Goal: Transaction & Acquisition: Subscribe to service/newsletter

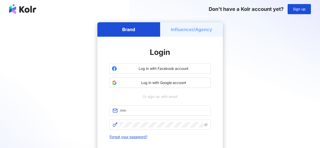
click at [188, 33] on div "Influencer/Agency" at bounding box center [191, 29] width 63 height 14
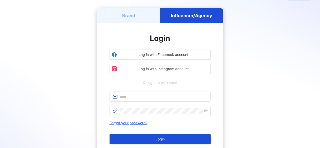
scroll to position [25, 0]
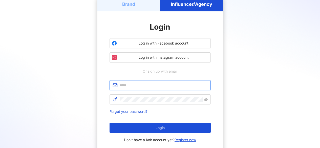
click at [163, 85] on input "text" at bounding box center [164, 85] width 88 height 6
type input "**********"
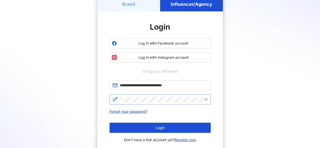
click at [156, 96] on span at bounding box center [159, 99] width 101 height 10
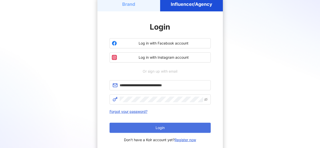
click at [178, 129] on button "Login" at bounding box center [159, 128] width 101 height 10
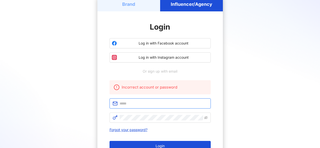
click at [168, 104] on input "text" at bounding box center [164, 104] width 88 height 6
type input "**********"
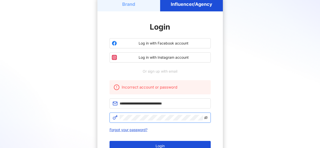
click at [207, 116] on icon "eye-invisible" at bounding box center [206, 118] width 4 height 4
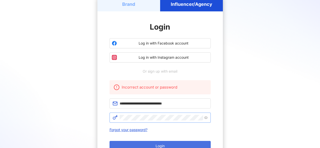
click at [168, 142] on button "Login" at bounding box center [159, 146] width 101 height 10
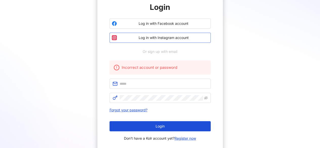
scroll to position [76, 0]
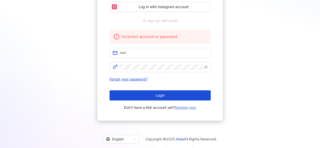
click at [177, 108] on link "Register now" at bounding box center [184, 107] width 21 height 4
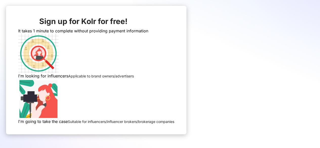
scroll to position [25, 0]
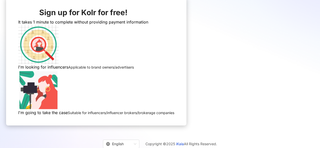
click at [59, 57] on img at bounding box center [38, 44] width 40 height 40
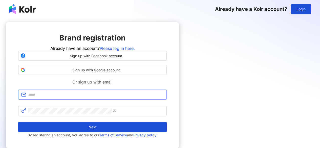
click at [150, 100] on span at bounding box center [92, 95] width 148 height 10
click at [166, 75] on button "Sign up with Google account" at bounding box center [92, 70] width 148 height 10
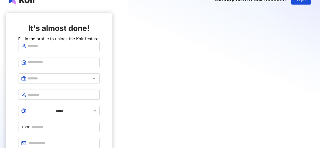
scroll to position [25, 0]
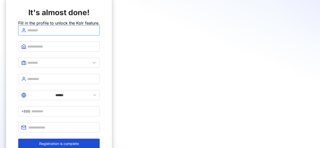
click at [97, 33] on input "text" at bounding box center [61, 31] width 69 height 6
click at [66, 24] on div "It's almost done! Fill in the profile to unlock the Kolr feature. ****** +886 R…" at bounding box center [59, 78] width 106 height 162
